Goal: Navigation & Orientation: Find specific page/section

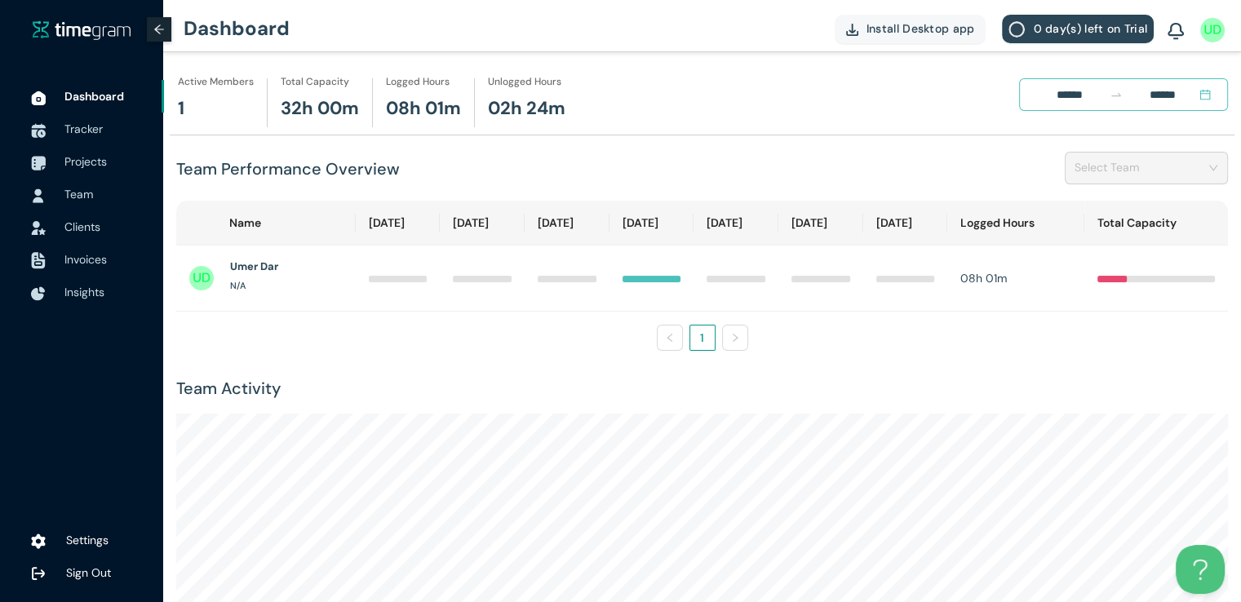
click at [566, 223] on th "[DATE]" at bounding box center [567, 223] width 85 height 45
click at [89, 124] on span "Tracker" at bounding box center [83, 129] width 38 height 15
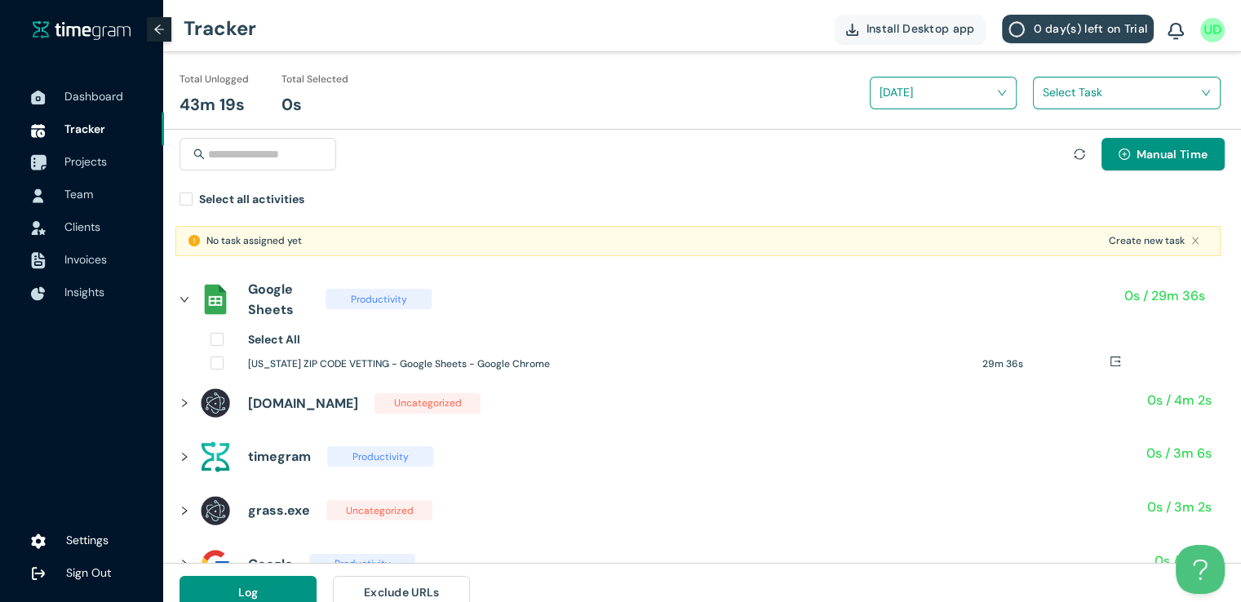
click at [58, 171] on div at bounding box center [38, 162] width 41 height 36
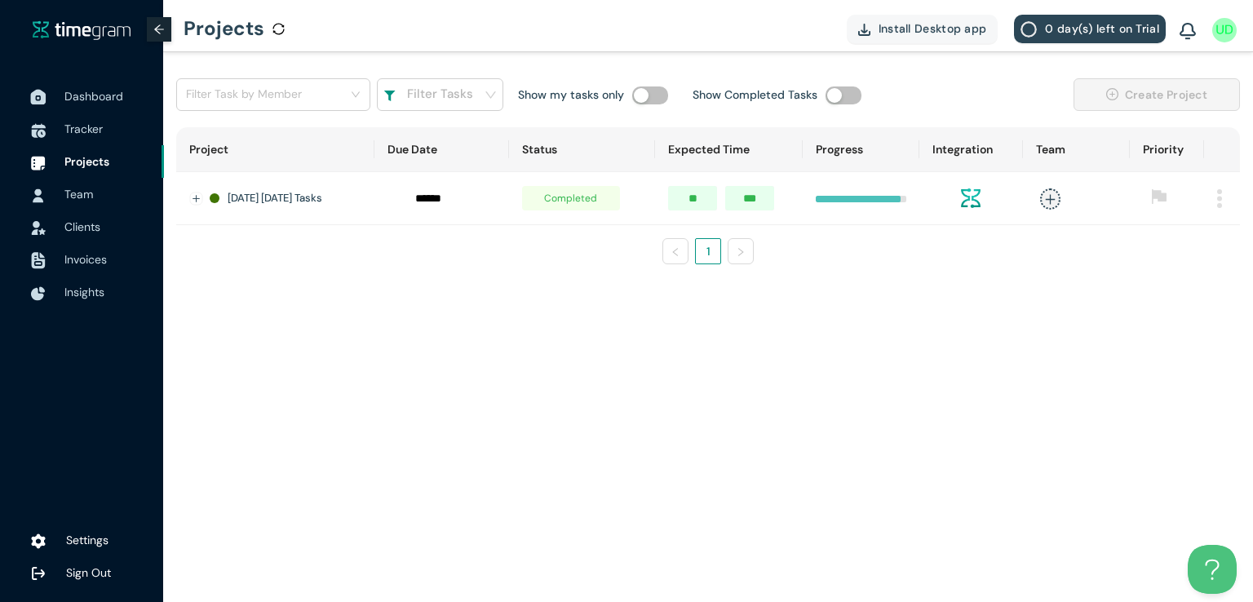
click at [99, 95] on span "Dashboard" at bounding box center [93, 96] width 59 height 15
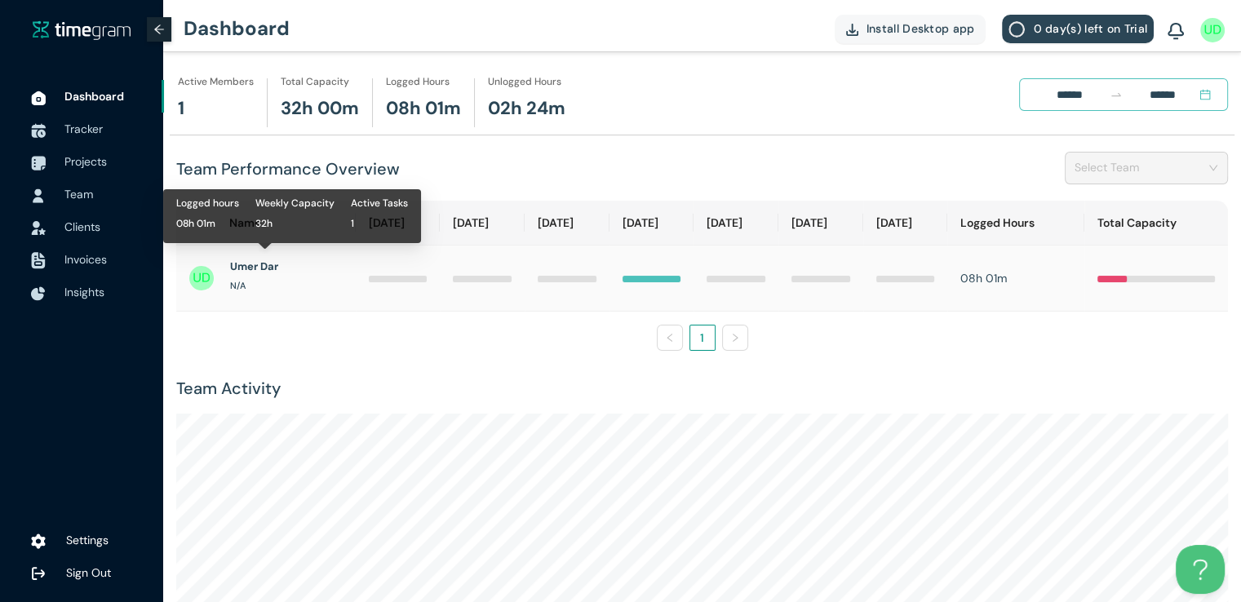
click at [258, 260] on h1 "Umer Dar" at bounding box center [254, 267] width 48 height 16
